Goal: Task Accomplishment & Management: Complete application form

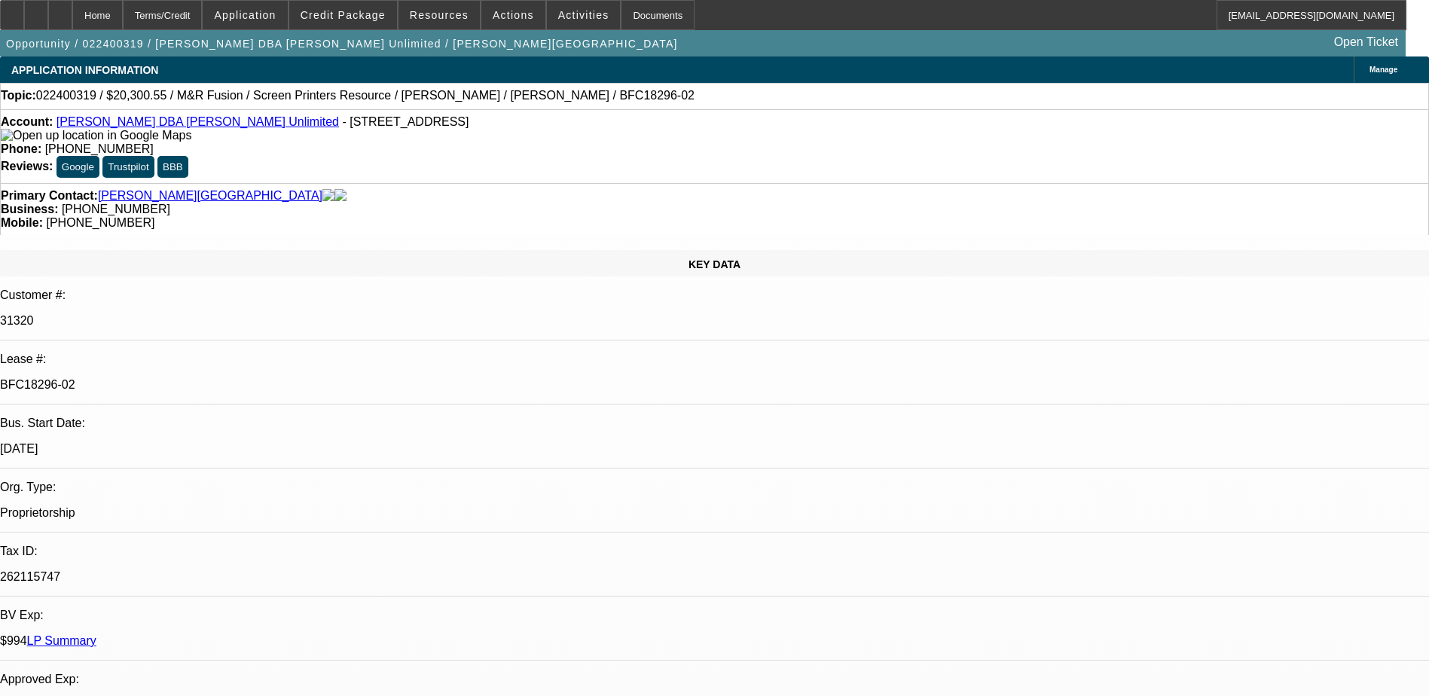
select select "0"
select select "0.1"
select select "0"
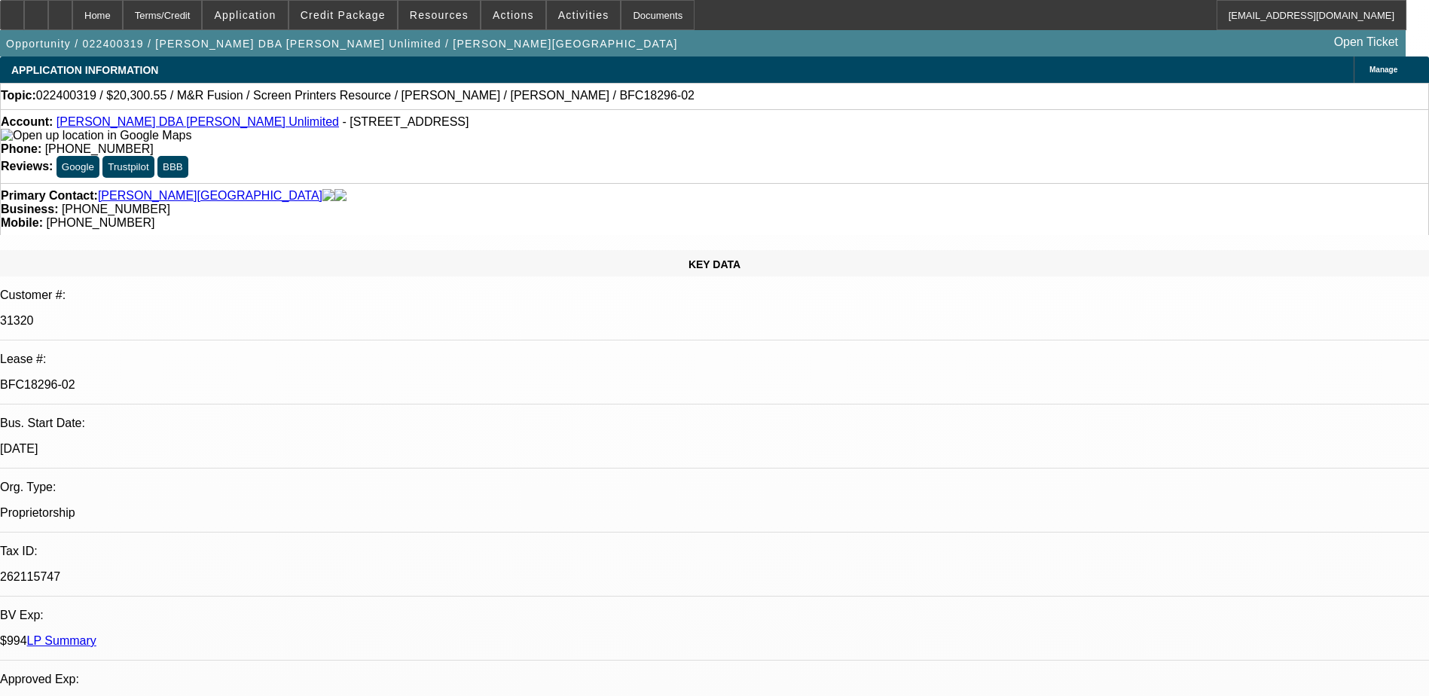
select select "0.1"
select select "2"
select select "0.1"
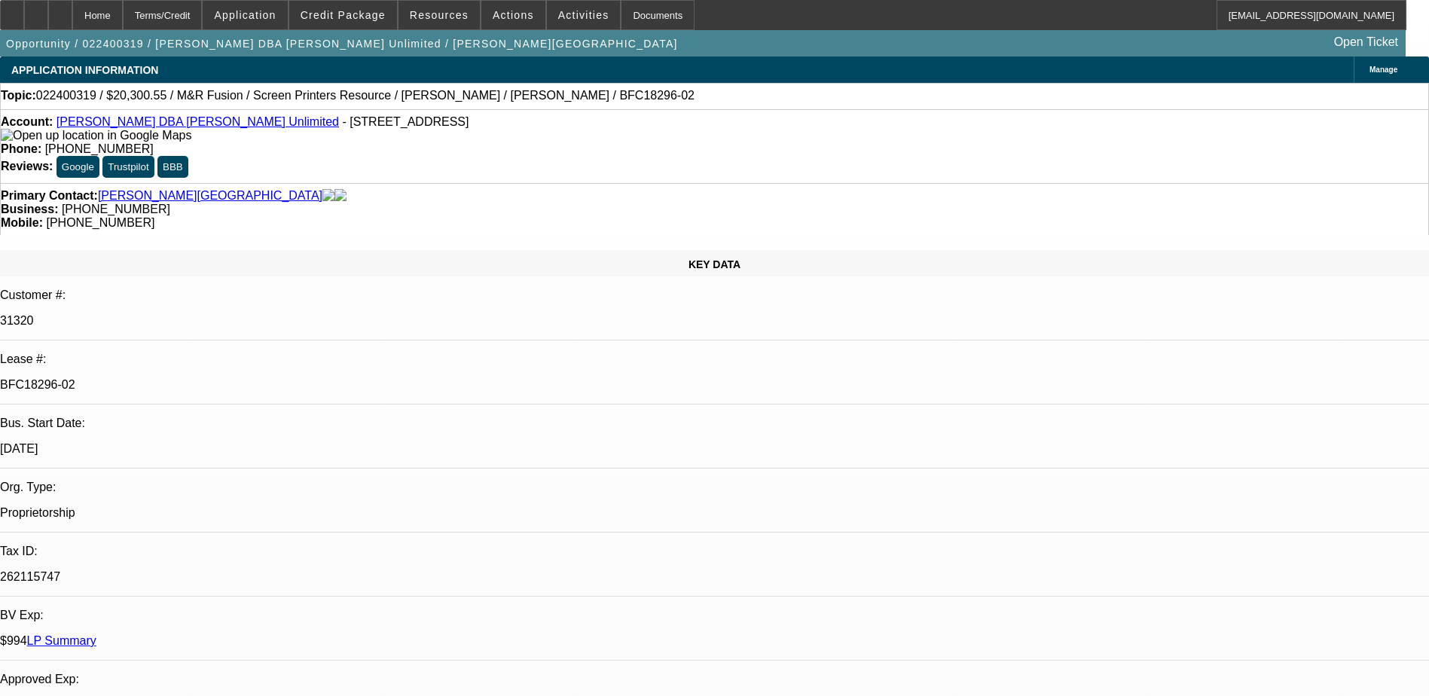
select select "2"
select select "0.1"
select select "1"
select select "2"
select select "4"
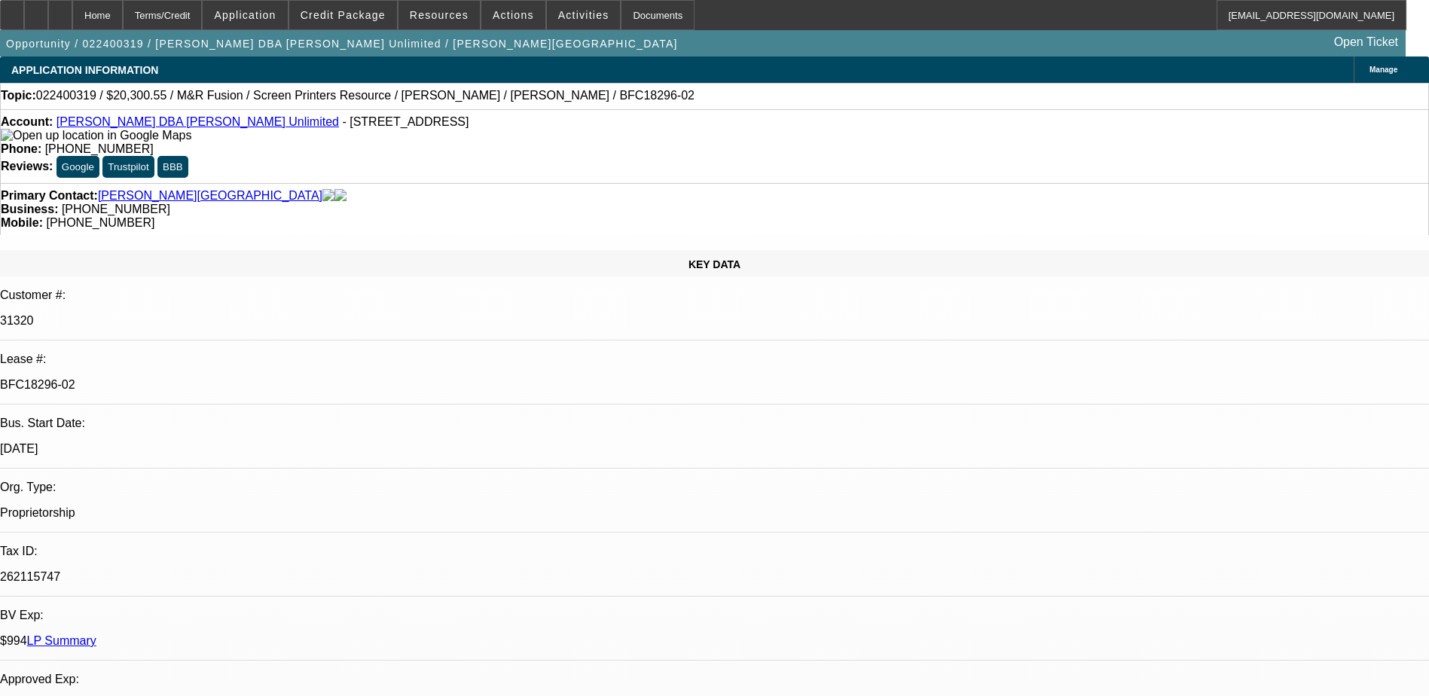
select select "1"
select select "2"
select select "4"
select select "1"
select select "2"
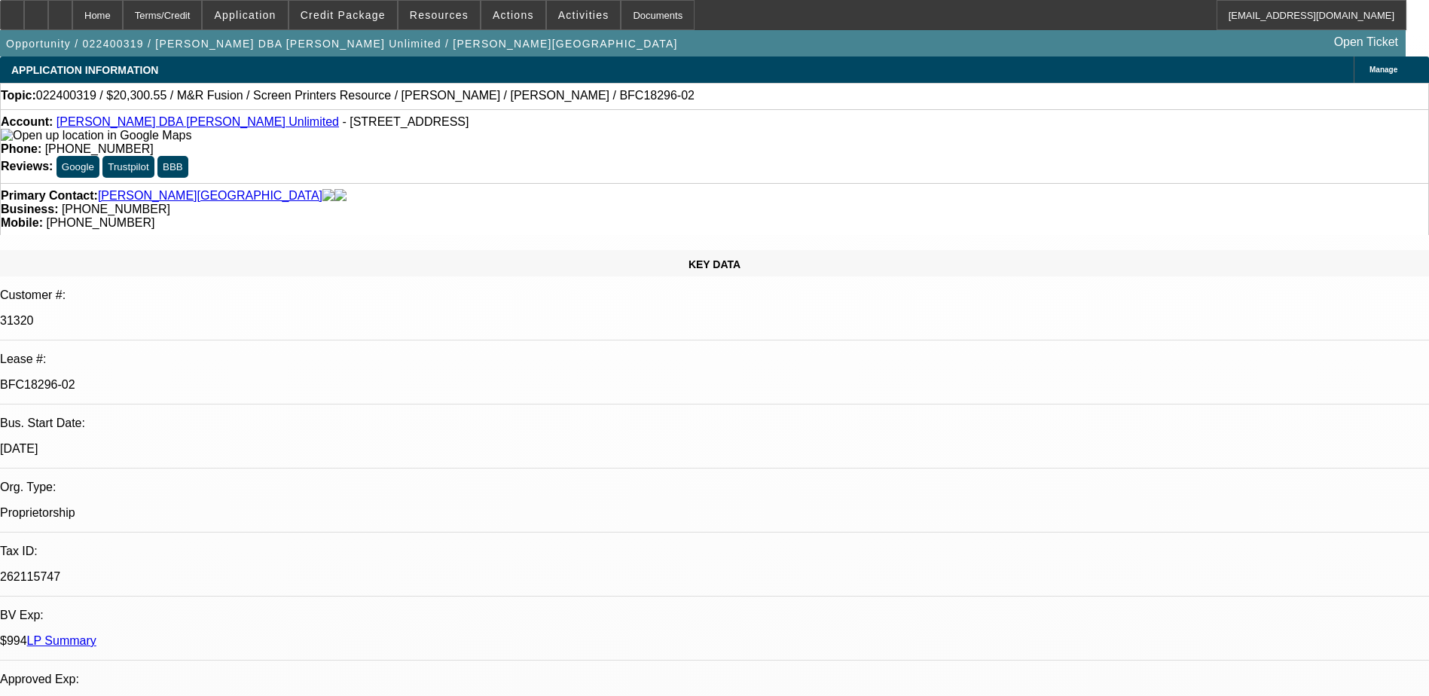
select select "4"
select select "1"
select select "2"
select select "4"
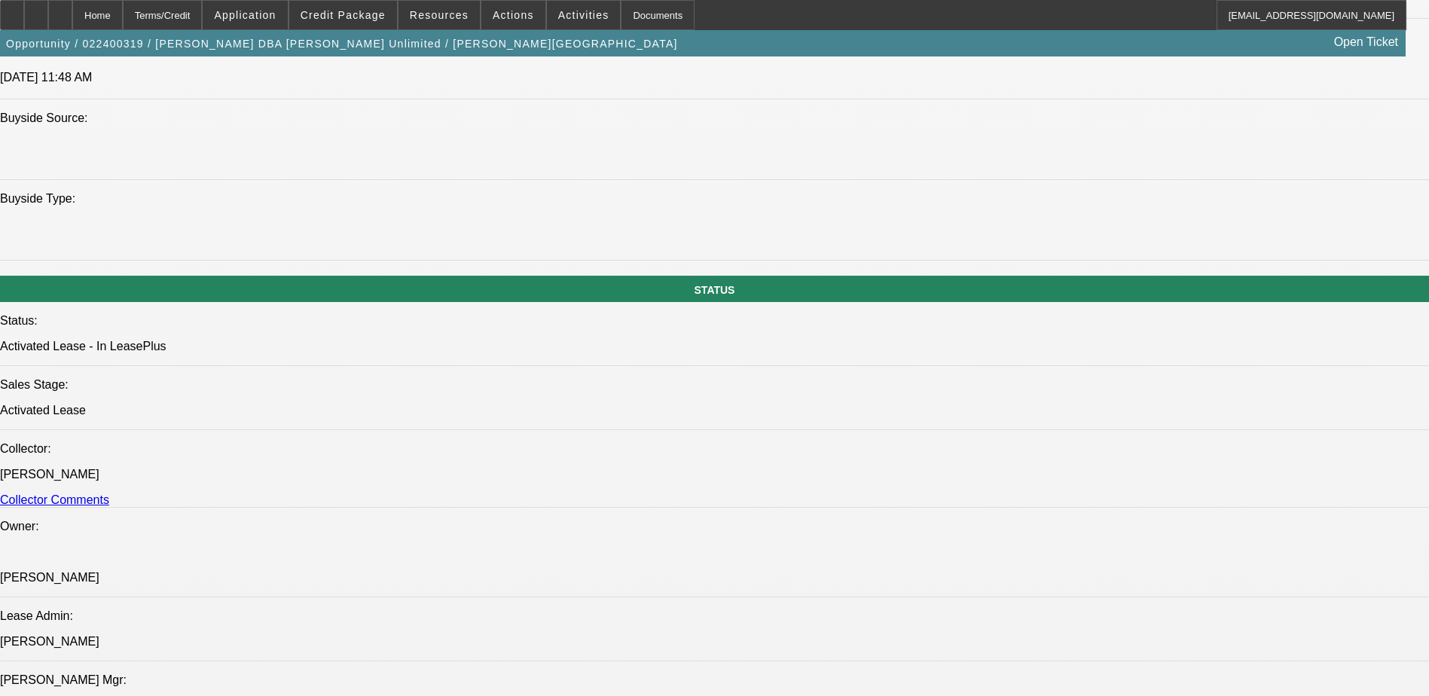
scroll to position [1582, 0]
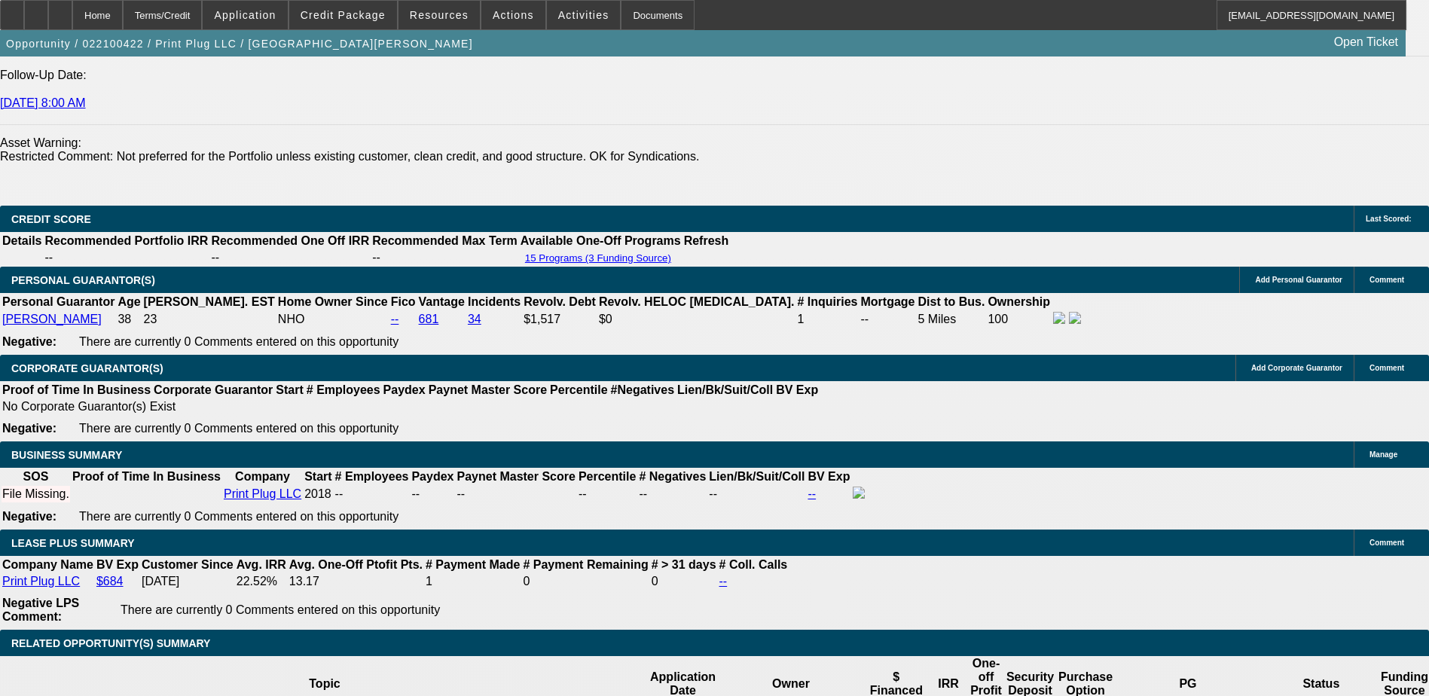
select select "0"
select select "0.1"
select select "0"
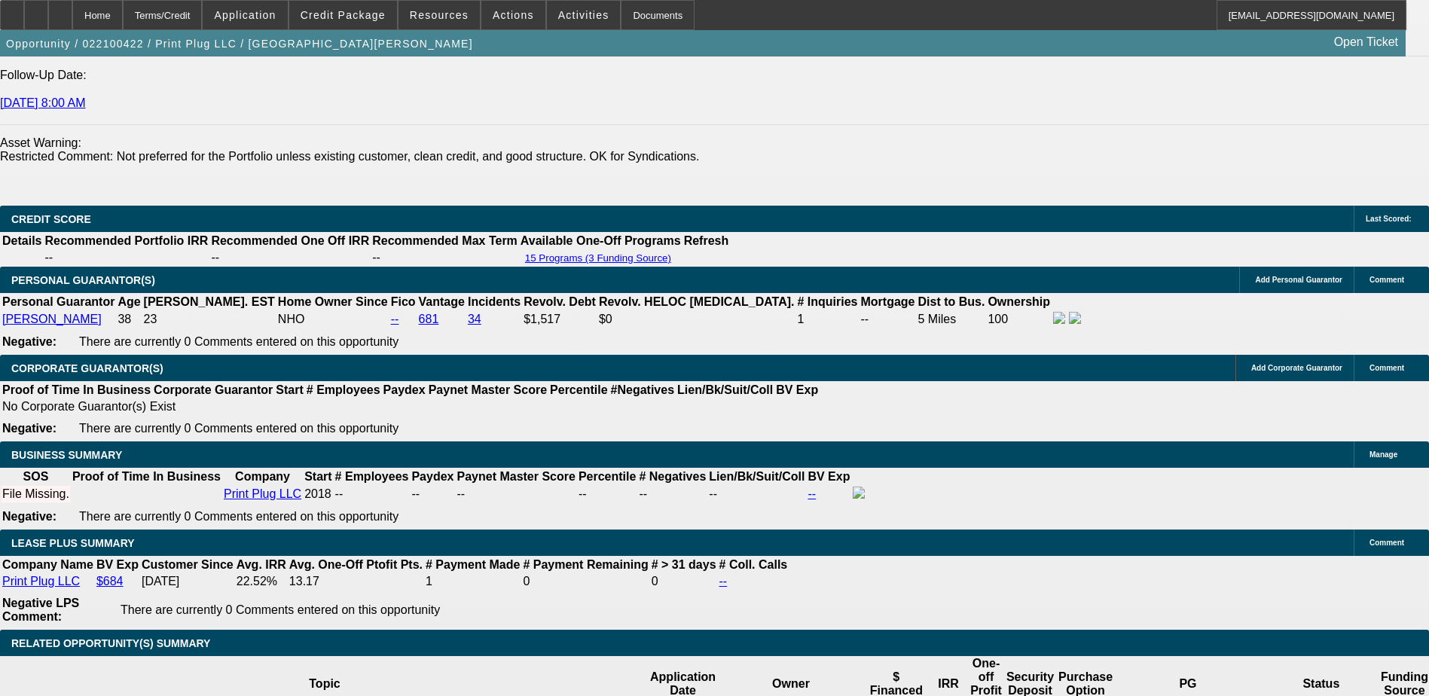
select select "0.1"
select select "0"
select select "0.1"
select select "0"
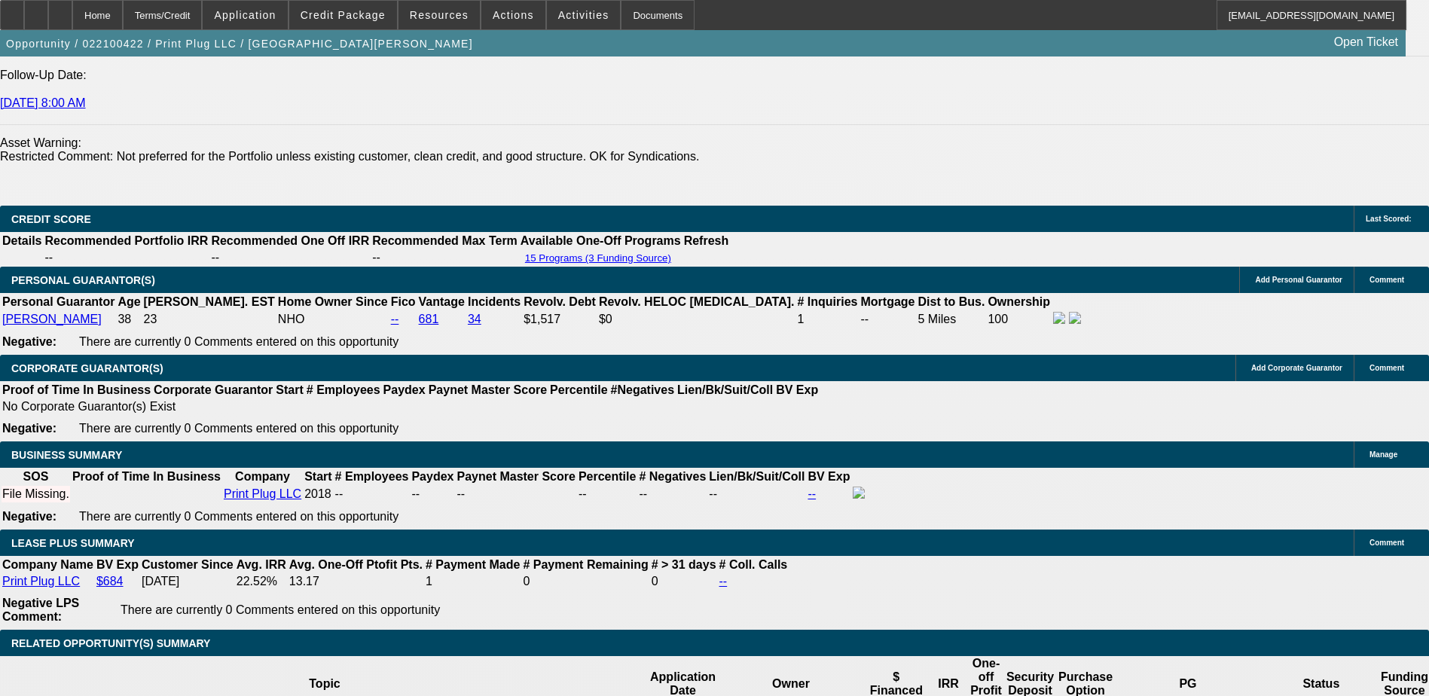
select select "0"
select select "0.1"
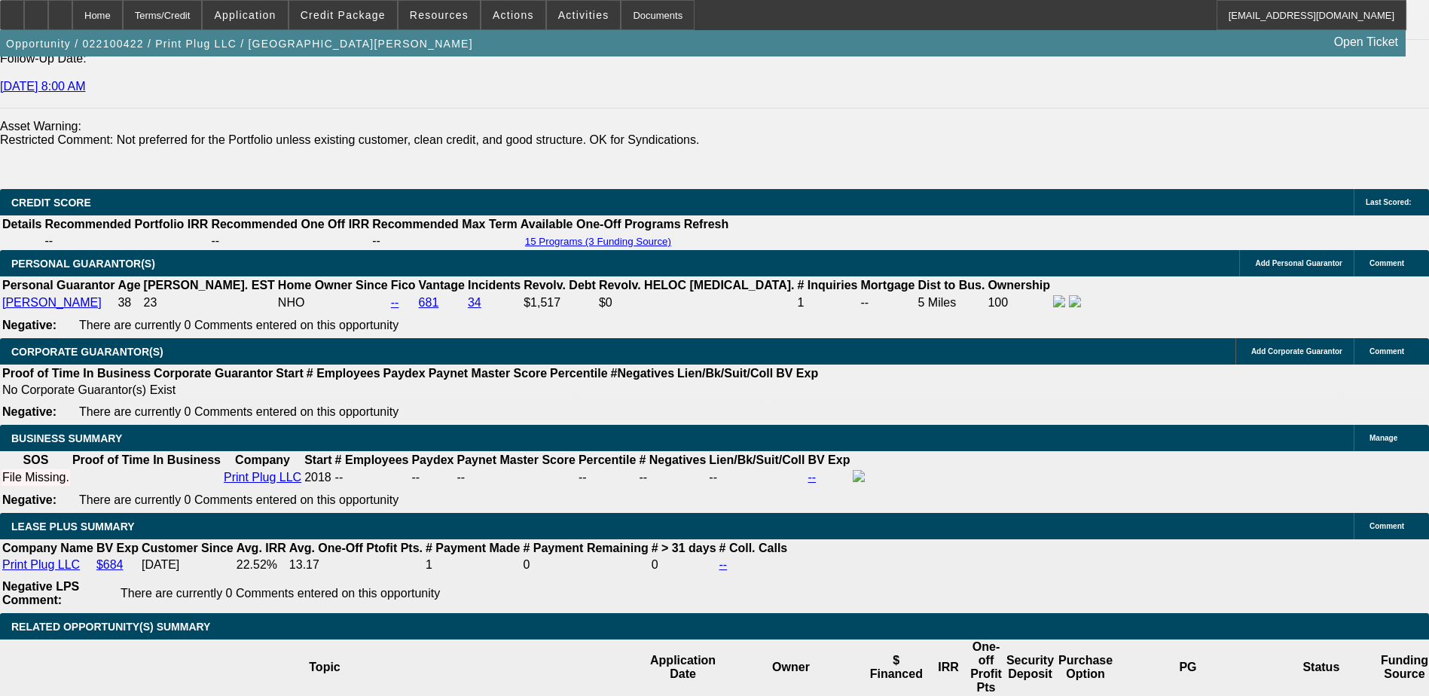
select select "1"
select select "4"
select select "1"
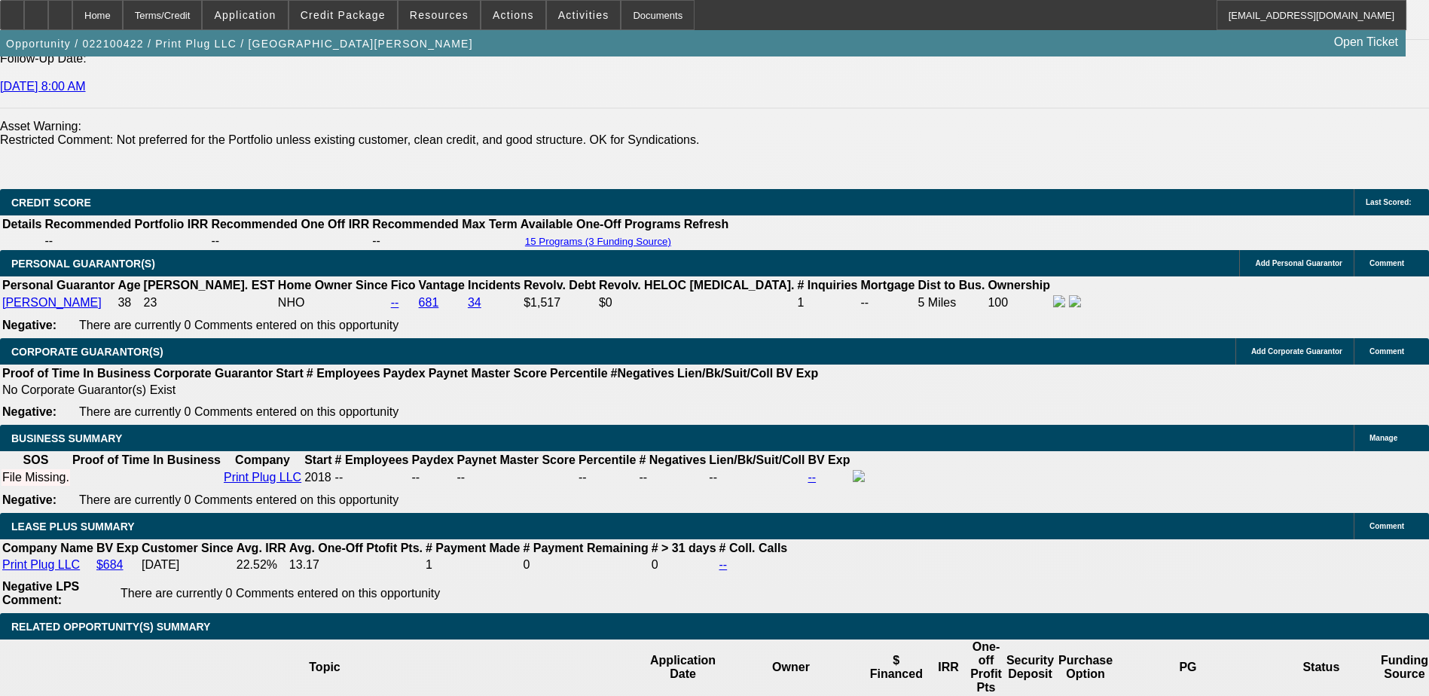
select select "4"
select select "1"
select select "4"
select select "1"
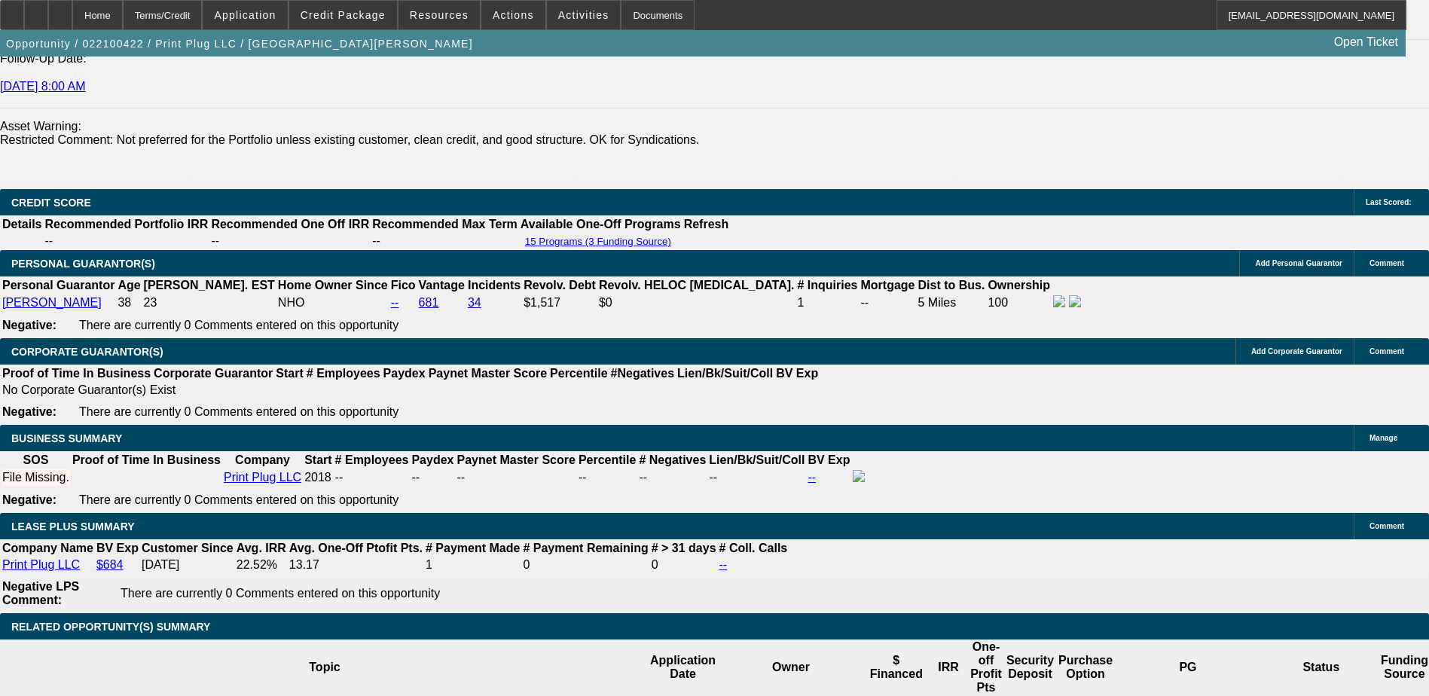
select select "1"
select select "4"
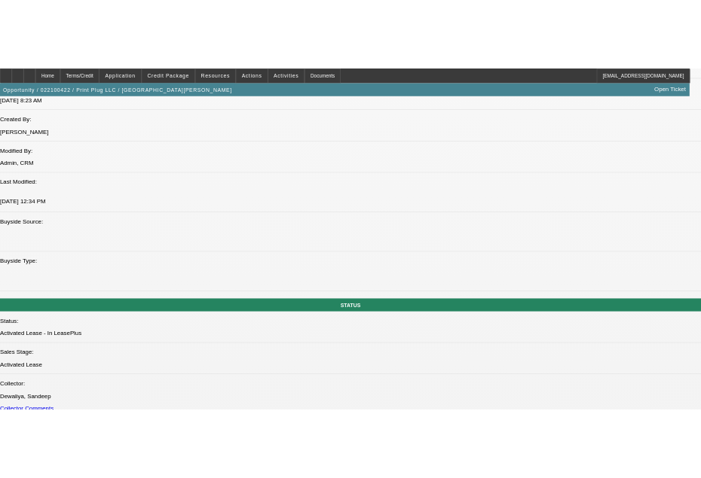
scroll to position [1279, 0]
